Goal: Task Accomplishment & Management: Manage account settings

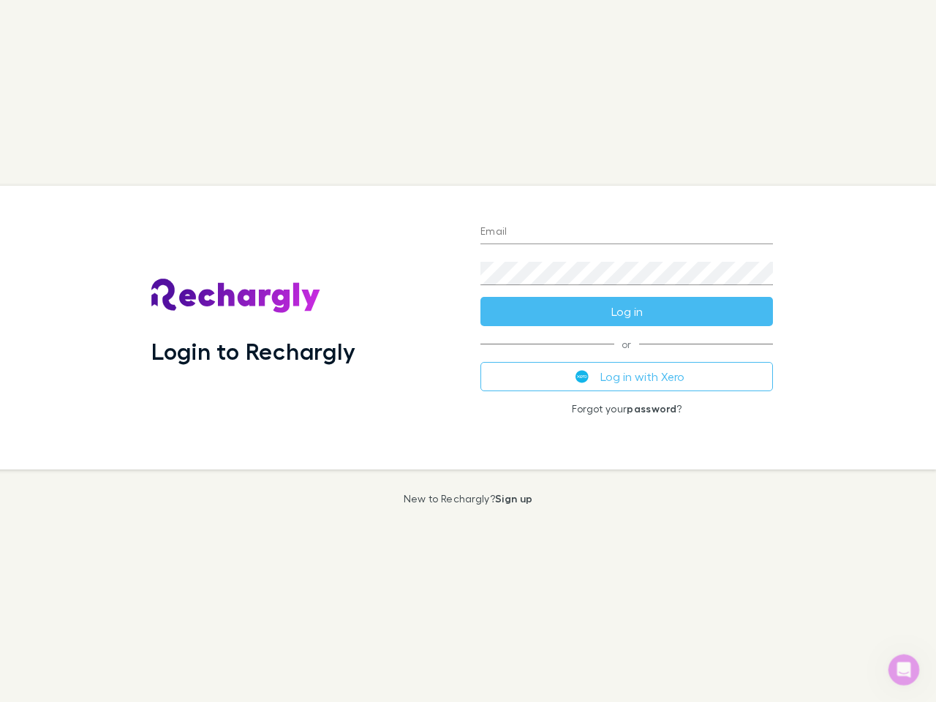
click at [468, 351] on div "Login to Rechargly" at bounding box center [304, 328] width 329 height 284
click at [627, 233] on input "Email" at bounding box center [627, 232] width 293 height 23
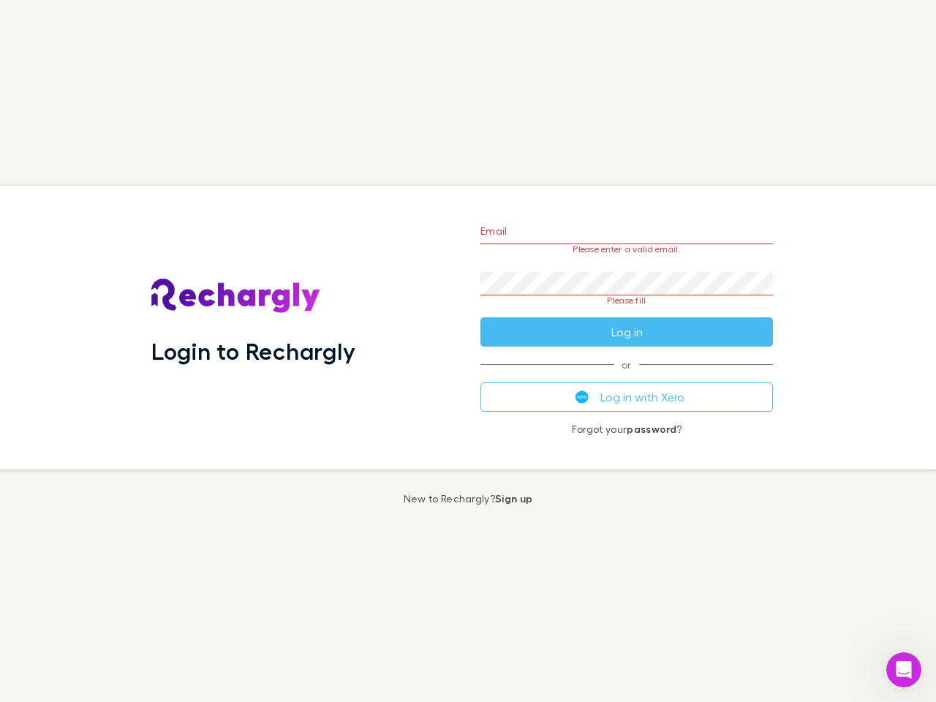
click at [627, 312] on form "Email Please enter a valid email. Password Please fill Log in" at bounding box center [627, 278] width 293 height 138
click at [627, 377] on div "Email Please enter a valid email. Password Please fill Log in or Log in with Xe…" at bounding box center [627, 328] width 316 height 284
click at [904, 670] on icon "Open Intercom Messenger" at bounding box center [904, 670] width 24 height 24
